Goal: Task Accomplishment & Management: Use online tool/utility

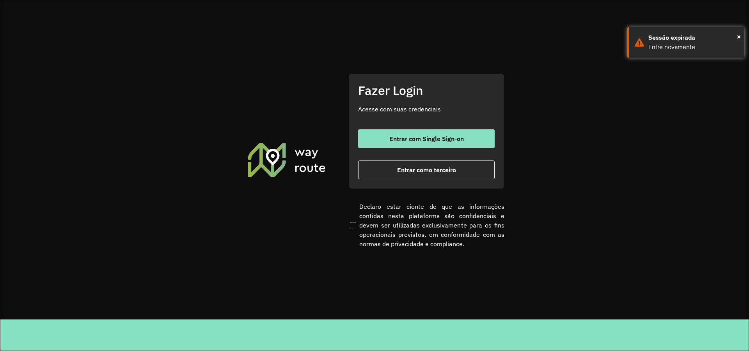
click at [407, 183] on div "Fazer Login Acesse com suas credenciais Entrar com Single Sign-on Entrar como t…" at bounding box center [426, 130] width 156 height 115
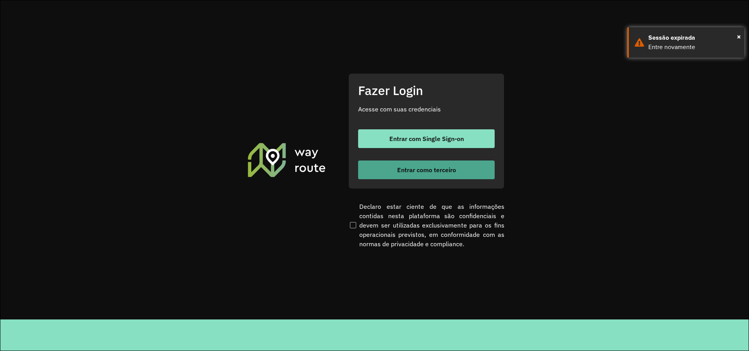
click at [414, 172] on span "Entrar como terceiro" at bounding box center [426, 170] width 59 height 6
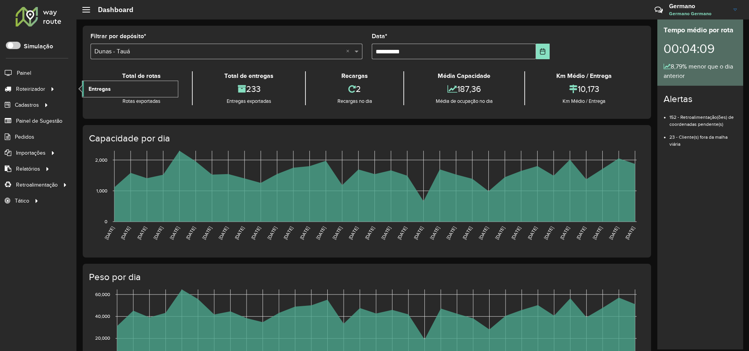
click at [114, 90] on link "Entregas" at bounding box center [130, 89] width 96 height 16
click at [47, 89] on div at bounding box center [53, 89] width 12 height 8
click at [54, 89] on icon at bounding box center [53, 89] width 7 height 12
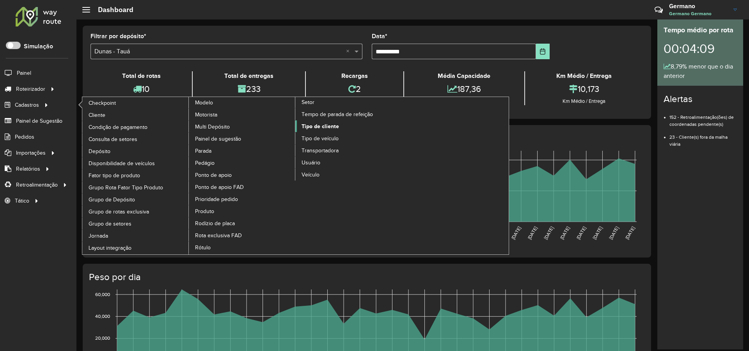
click at [329, 129] on span "Tipo de cliente" at bounding box center [320, 126] width 37 height 8
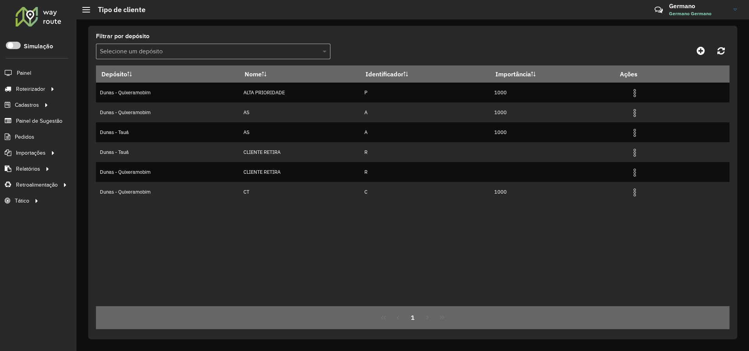
click at [327, 48] on span at bounding box center [326, 51] width 10 height 9
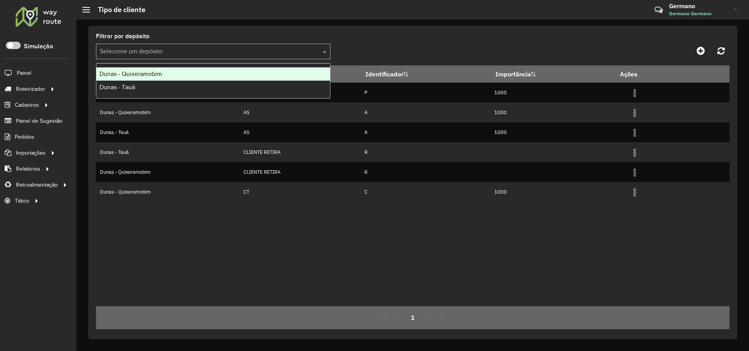
click at [144, 76] on span "Dunas - Quixeramobim" at bounding box center [130, 74] width 62 height 7
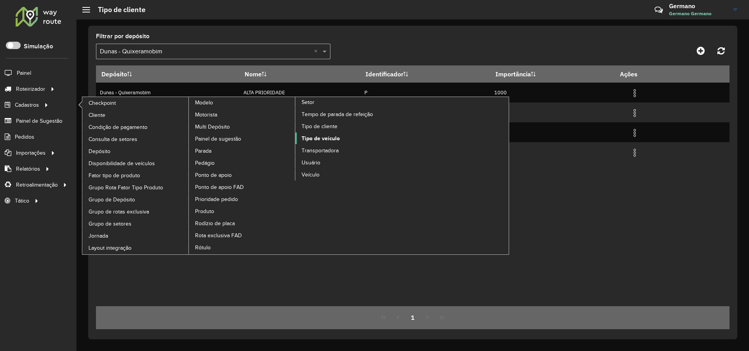
click at [315, 139] on span "Tipo de veículo" at bounding box center [321, 139] width 38 height 8
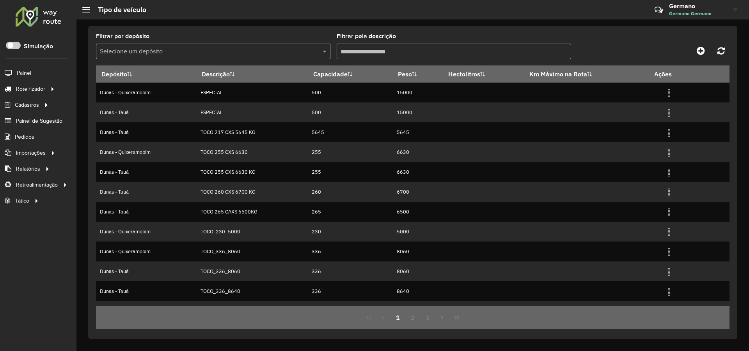
click at [375, 52] on input "Filtrar pela descrição" at bounding box center [454, 52] width 234 height 16
click at [321, 51] on span at bounding box center [326, 51] width 10 height 9
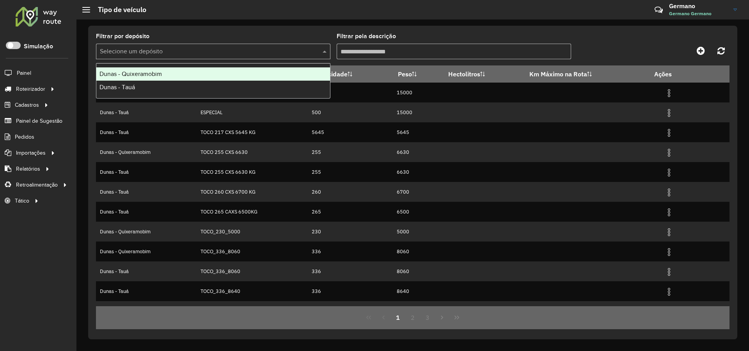
click at [130, 71] on span "Dunas - Quixeramobim" at bounding box center [130, 74] width 62 height 7
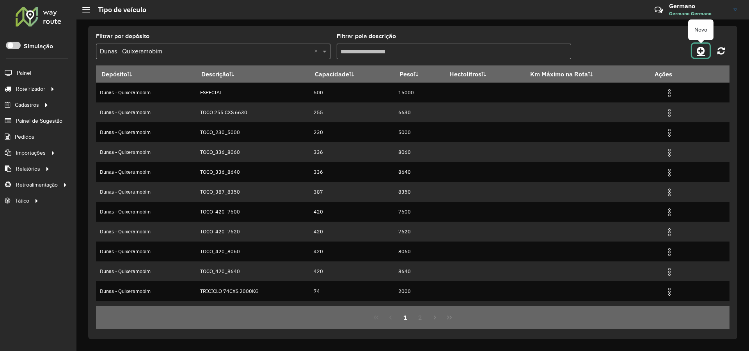
click at [698, 52] on icon at bounding box center [701, 50] width 8 height 9
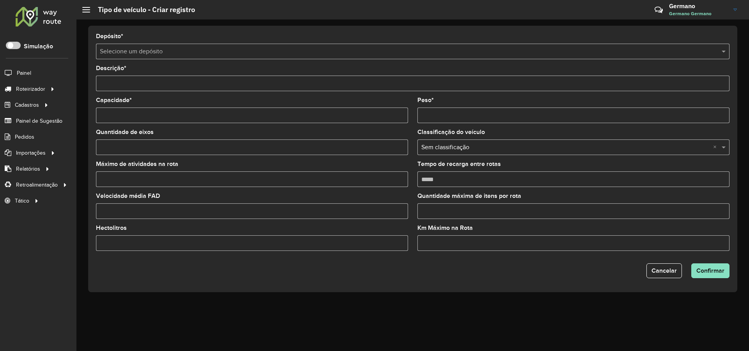
click at [141, 50] on input "text" at bounding box center [405, 51] width 610 height 9
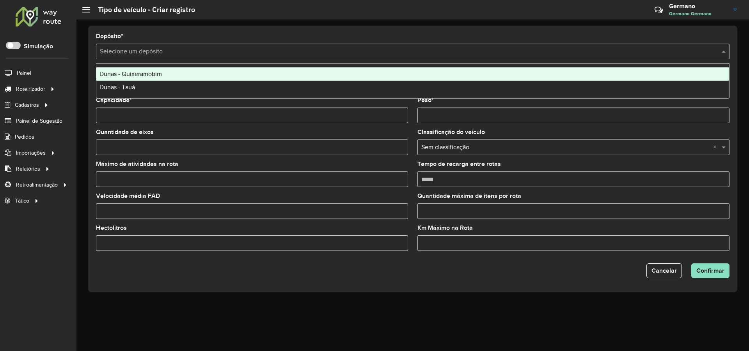
click at [131, 76] on span "Dunas - Quixeramobim" at bounding box center [130, 74] width 62 height 7
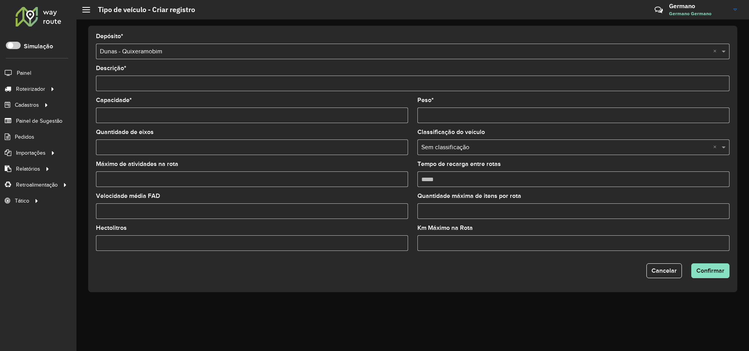
click at [143, 83] on input "Descrição *" at bounding box center [413, 84] width 634 height 16
type input "*"
type input "**********"
type input "*******"
type input "*****"
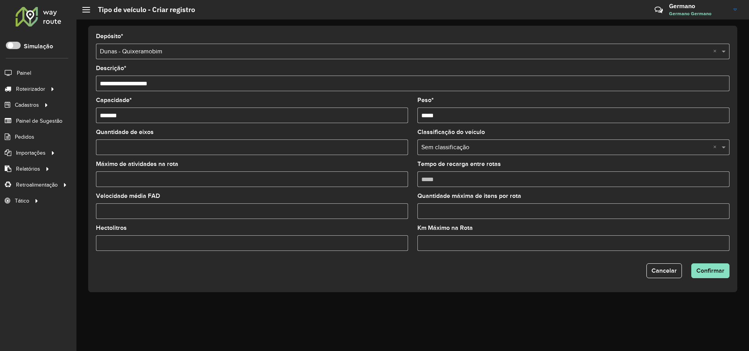
type input "*"
click at [716, 272] on span "Confirmar" at bounding box center [710, 271] width 28 height 7
click at [715, 272] on span "Confirmar" at bounding box center [710, 271] width 28 height 7
click at [726, 267] on button "Confirmar" at bounding box center [710, 271] width 38 height 15
click at [669, 269] on span "Cancelar" at bounding box center [663, 271] width 25 height 7
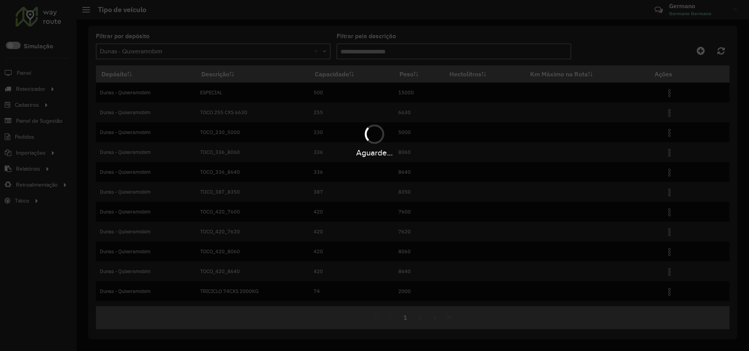
click at [451, 186] on div "Aguarde..." at bounding box center [374, 175] width 749 height 351
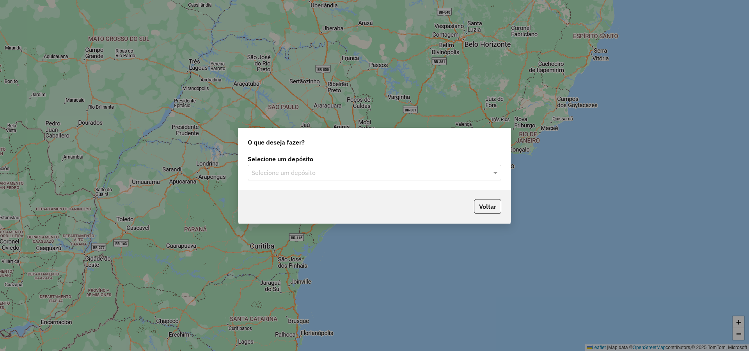
click at [399, 169] on input "text" at bounding box center [367, 173] width 230 height 9
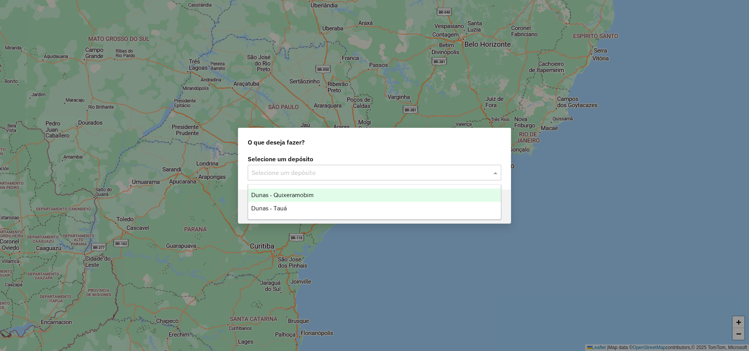
click at [318, 196] on div "Dunas - Quixeramobim" at bounding box center [374, 195] width 253 height 13
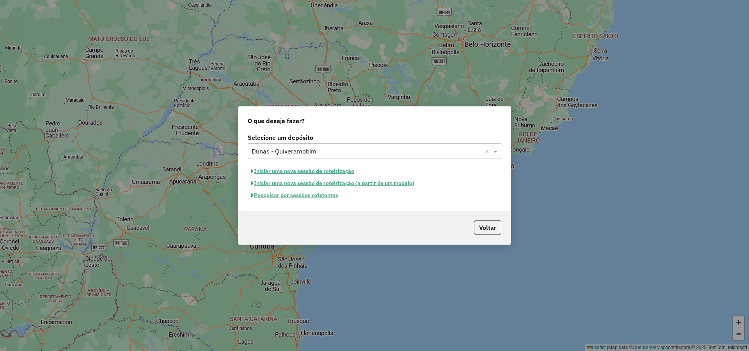
click at [320, 196] on button "Pesquisar por sessões existentes" at bounding box center [295, 196] width 94 height 12
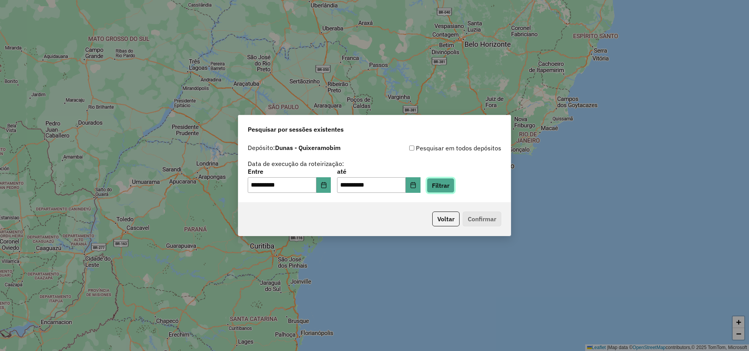
click at [454, 185] on button "Filtrar" at bounding box center [441, 185] width 28 height 15
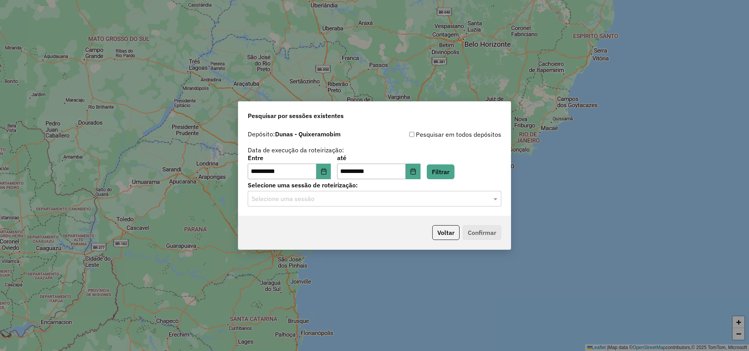
click at [333, 200] on input "text" at bounding box center [367, 199] width 230 height 9
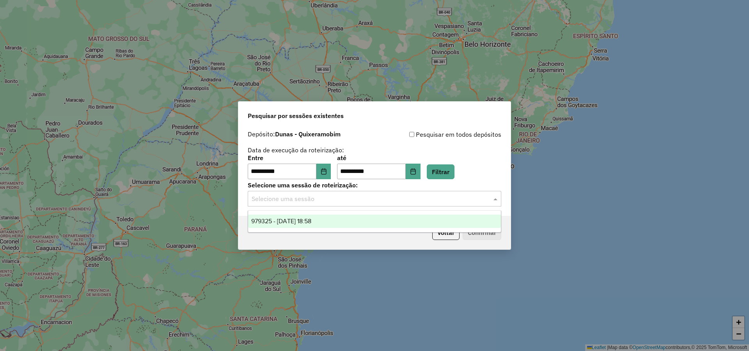
click at [314, 217] on div "979325 - 14/08/2025 18:58" at bounding box center [374, 221] width 253 height 13
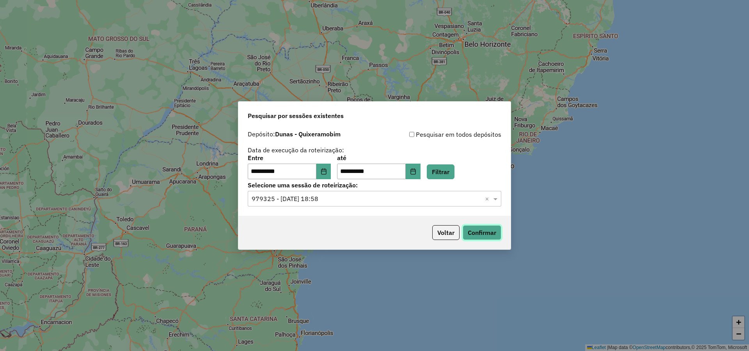
click at [476, 229] on button "Confirmar" at bounding box center [482, 232] width 39 height 15
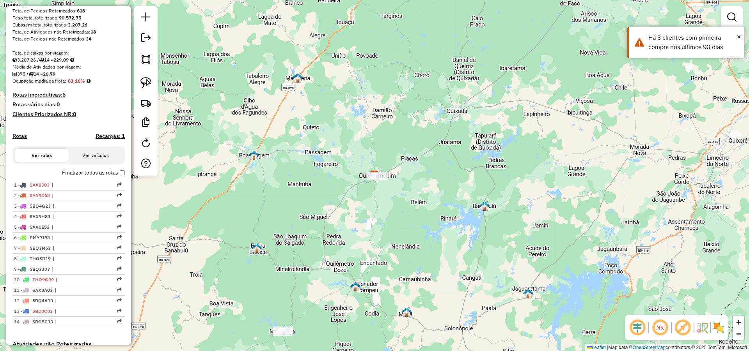
scroll to position [140, 0]
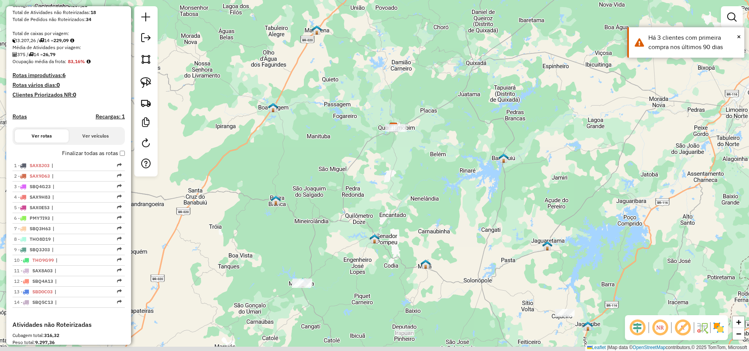
drag, startPoint x: 289, startPoint y: 227, endPoint x: 305, endPoint y: 183, distance: 47.0
click at [317, 160] on div "Janela de atendimento Grade de atendimento Capacidade Transportadoras Veículos …" at bounding box center [374, 175] width 749 height 351
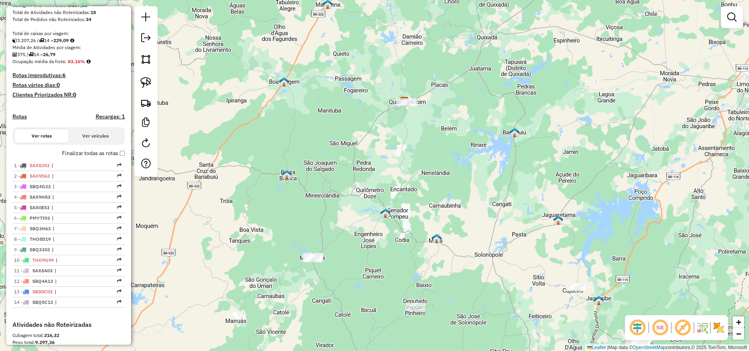
drag, startPoint x: 384, startPoint y: 169, endPoint x: 400, endPoint y: 158, distance: 19.5
click at [398, 159] on div "Janela de atendimento Grade de atendimento Capacidade Transportadoras Veículos …" at bounding box center [374, 175] width 749 height 351
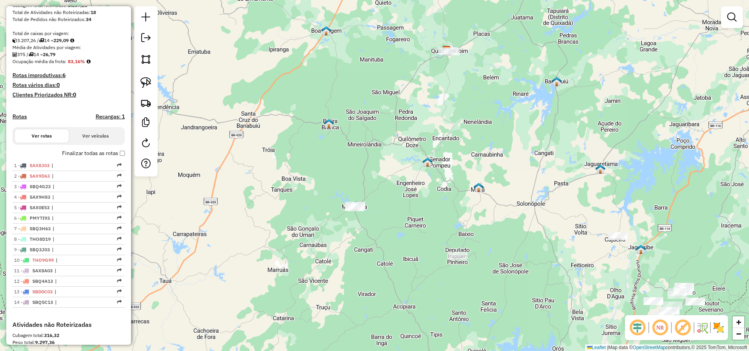
drag, startPoint x: 400, startPoint y: 245, endPoint x: 401, endPoint y: 241, distance: 4.7
click at [401, 241] on div "Janela de atendimento Grade de atendimento Capacidade Transportadoras Veículos …" at bounding box center [374, 175] width 749 height 351
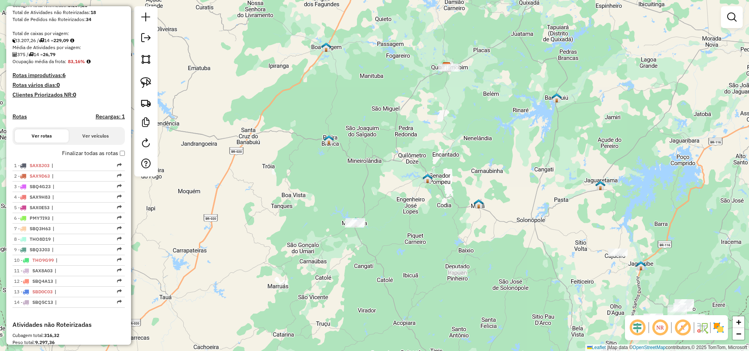
drag, startPoint x: 391, startPoint y: 195, endPoint x: 397, endPoint y: 230, distance: 35.7
click at [396, 234] on div "Janela de atendimento Grade de atendimento Capacidade Transportadoras Veículos …" at bounding box center [374, 175] width 749 height 351
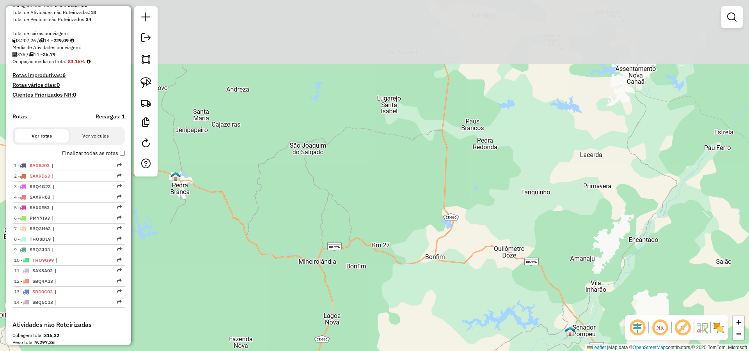
drag, startPoint x: 387, startPoint y: 143, endPoint x: 421, endPoint y: 233, distance: 95.9
click at [420, 235] on div "Janela de atendimento Grade de atendimento Capacidade Transportadoras Veículos …" at bounding box center [374, 175] width 749 height 351
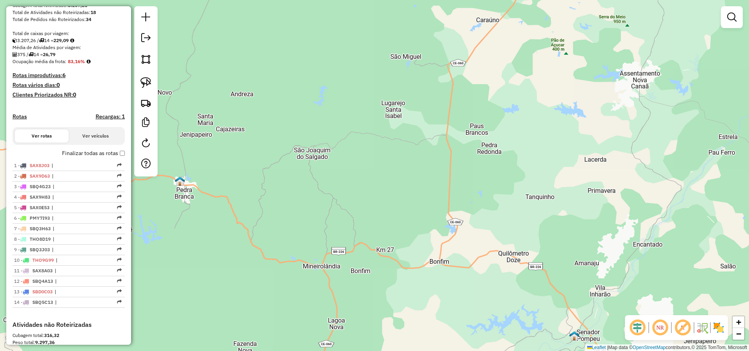
drag, startPoint x: 389, startPoint y: 244, endPoint x: 446, endPoint y: 224, distance: 60.2
click at [446, 224] on div "Janela de atendimento Grade de atendimento Capacidade Transportadoras Veículos …" at bounding box center [374, 175] width 749 height 351
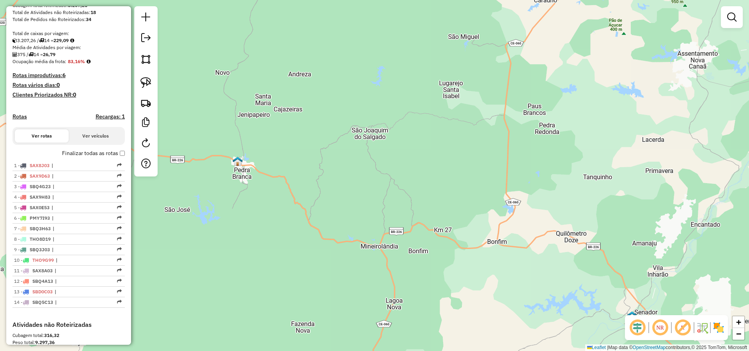
click at [398, 236] on div "Janela de atendimento Grade de atendimento Capacidade Transportadoras Veículos …" at bounding box center [374, 175] width 749 height 351
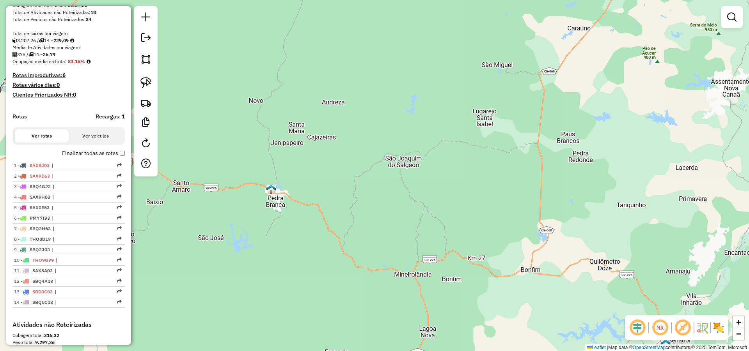
drag, startPoint x: 469, startPoint y: 141, endPoint x: 469, endPoint y: 163, distance: 22.2
click at [469, 163] on div "Janela de atendimento Grade de atendimento Capacidade Transportadoras Veículos …" at bounding box center [374, 175] width 749 height 351
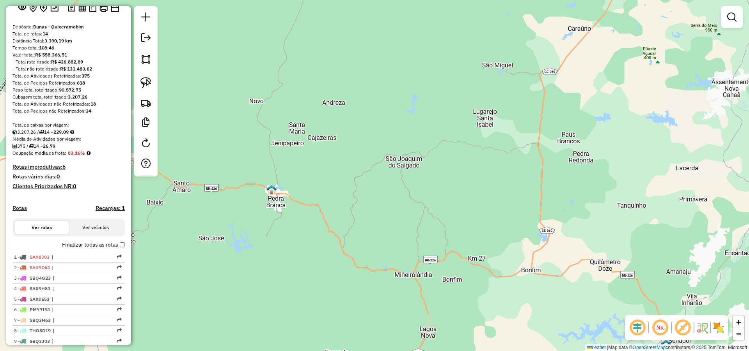
scroll to position [0, 0]
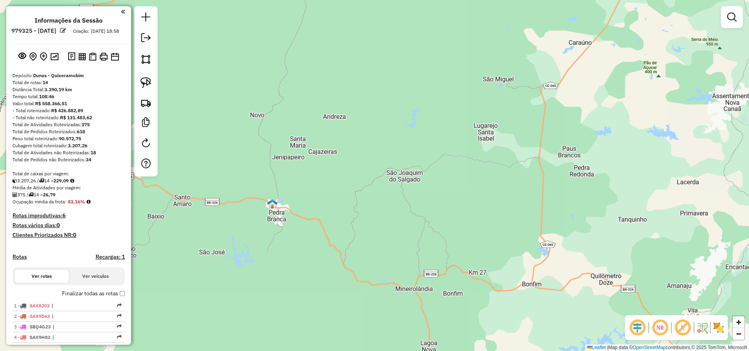
click at [511, 122] on div "Janela de atendimento Grade de atendimento Capacidade Transportadoras Veículos …" at bounding box center [374, 175] width 749 height 351
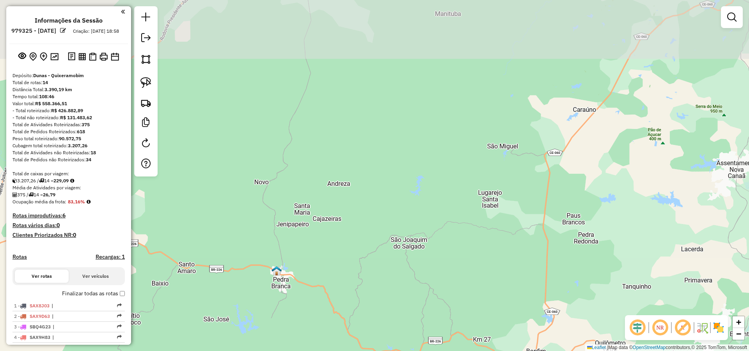
drag, startPoint x: 499, startPoint y: 62, endPoint x: 504, endPoint y: 84, distance: 22.5
click at [503, 92] on div "Janela de atendimento Grade de atendimento Capacidade Transportadoras Veículos …" at bounding box center [374, 175] width 749 height 351
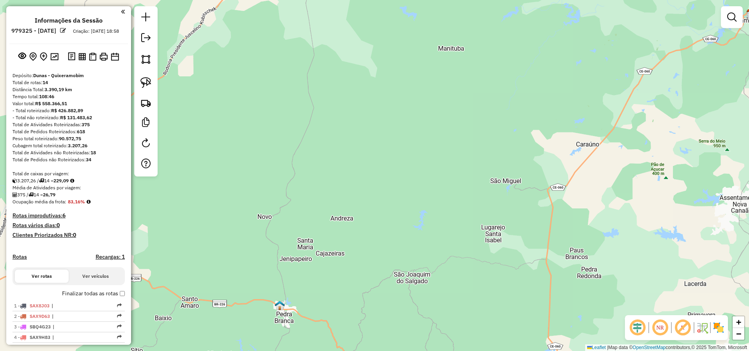
drag, startPoint x: 479, startPoint y: 64, endPoint x: 482, endPoint y: 49, distance: 15.1
click at [482, 64] on div "Janela de atendimento Grade de atendimento Capacidade Transportadoras Veículos …" at bounding box center [374, 175] width 749 height 351
click at [318, 206] on div "Janela de atendimento Grade de atendimento Capacidade Transportadoras Veículos …" at bounding box center [374, 175] width 749 height 351
